Goal: Task Accomplishment & Management: Manage account settings

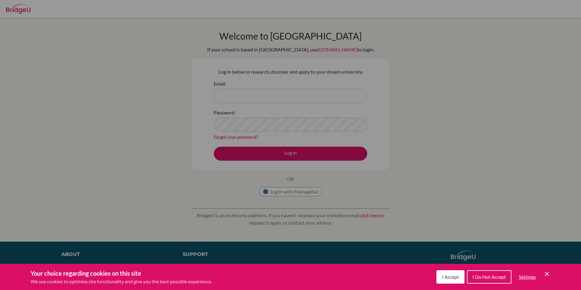
click at [454, 279] on span "I Accept" at bounding box center [450, 277] width 17 height 6
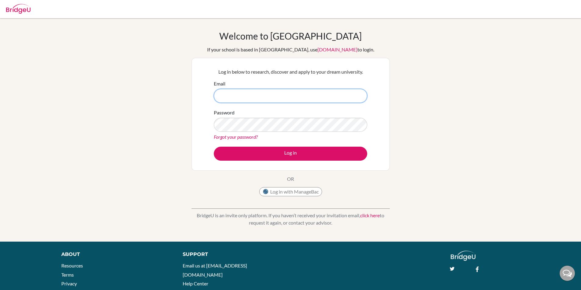
click at [232, 96] on input "Email" at bounding box center [290, 96] width 153 height 14
drag, startPoint x: 544, startPoint y: 0, endPoint x: 307, endPoint y: 100, distance: 257.8
click at [307, 100] on input "Email" at bounding box center [290, 96] width 153 height 14
type input "[PERSON_NAME][EMAIL_ADDRESS][DOMAIN_NAME]"
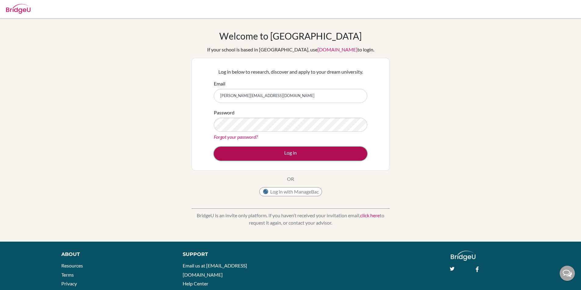
click at [293, 158] on button "Log in" at bounding box center [290, 154] width 153 height 14
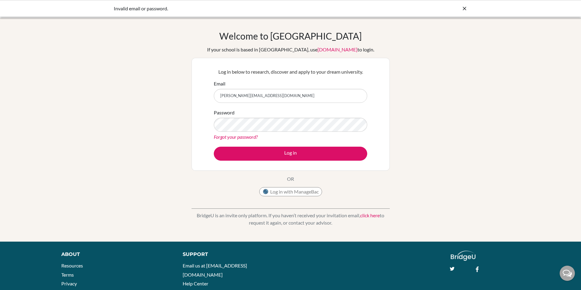
click at [466, 14] on div "Invalid email or password." at bounding box center [290, 8] width 581 height 17
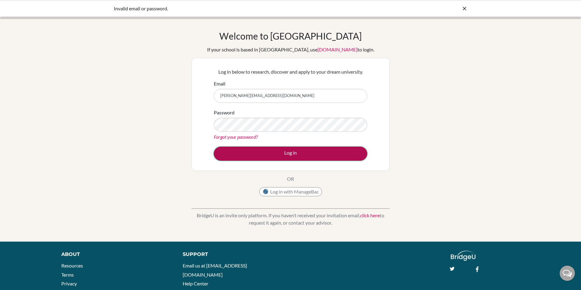
click at [272, 147] on button "Log in" at bounding box center [290, 154] width 153 height 14
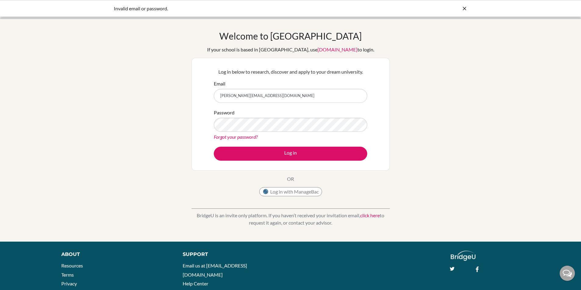
click at [234, 137] on link "Forgot your password?" at bounding box center [236, 137] width 44 height 6
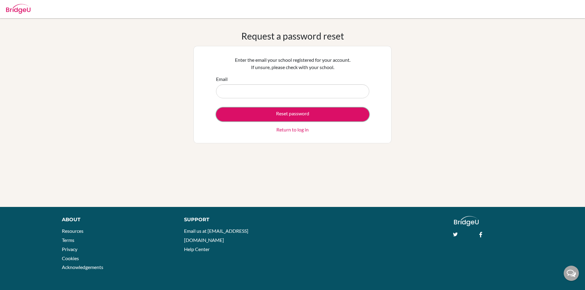
click at [303, 122] on div "Reset password Return to log in" at bounding box center [292, 121] width 153 height 26
click at [330, 90] on input "Email" at bounding box center [292, 91] width 153 height 14
type input "[PERSON_NAME][EMAIL_ADDRESS][DOMAIN_NAME]"
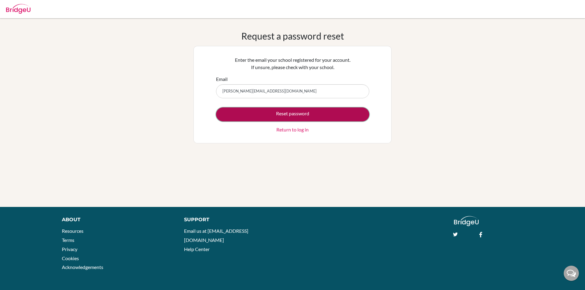
click at [299, 109] on button "Reset password" at bounding box center [292, 115] width 153 height 14
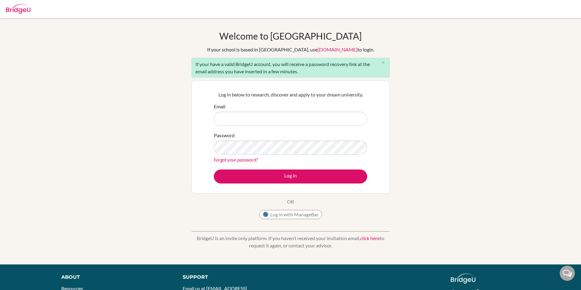
click at [287, 123] on input "Email" at bounding box center [290, 119] width 153 height 14
type input "[PERSON_NAME][EMAIL_ADDRESS][DOMAIN_NAME]"
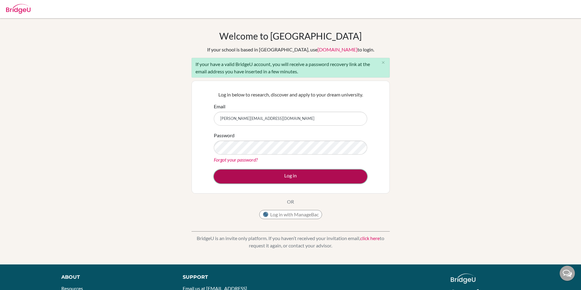
click at [285, 178] on button "Log in" at bounding box center [290, 177] width 153 height 14
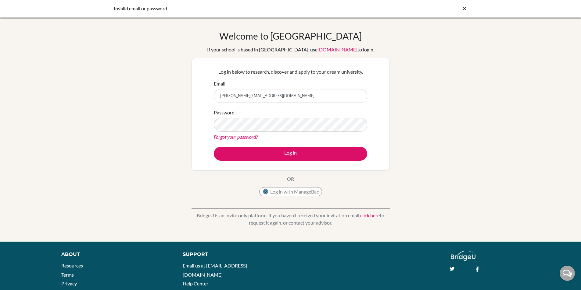
click at [463, 9] on icon at bounding box center [464, 8] width 6 height 6
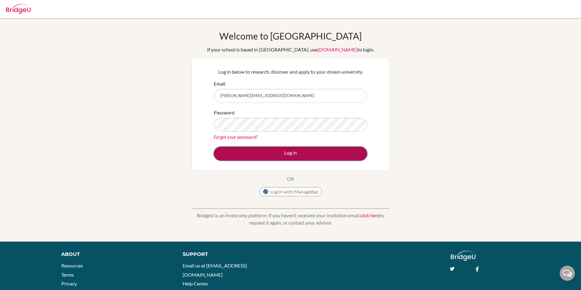
click at [270, 150] on button "Log in" at bounding box center [290, 154] width 153 height 14
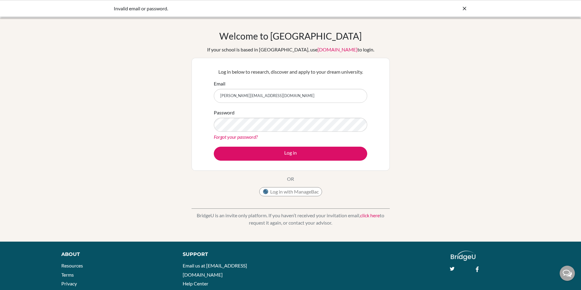
click at [259, 117] on div "Password Forgot your password?" at bounding box center [290, 125] width 153 height 32
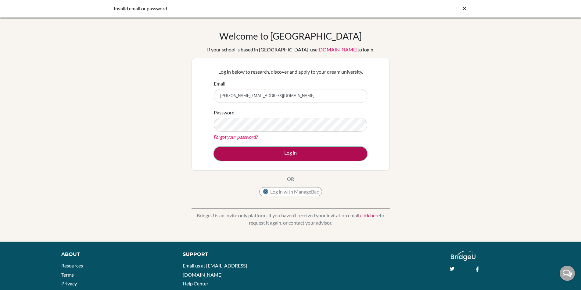
click at [265, 150] on button "Log in" at bounding box center [290, 154] width 153 height 14
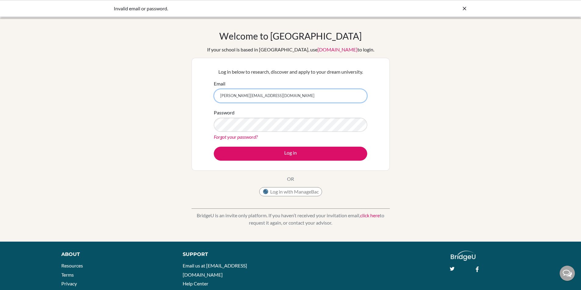
click at [256, 96] on input "[PERSON_NAME][EMAIL_ADDRESS][DOMAIN_NAME]" at bounding box center [290, 96] width 153 height 14
type input "[PERSON_NAME][EMAIL_ADDRESS][DOMAIN_NAME]"
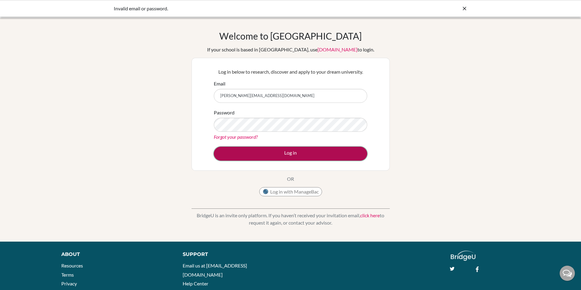
click at [261, 153] on button "Log in" at bounding box center [290, 154] width 153 height 14
